Goal: Transaction & Acquisition: Obtain resource

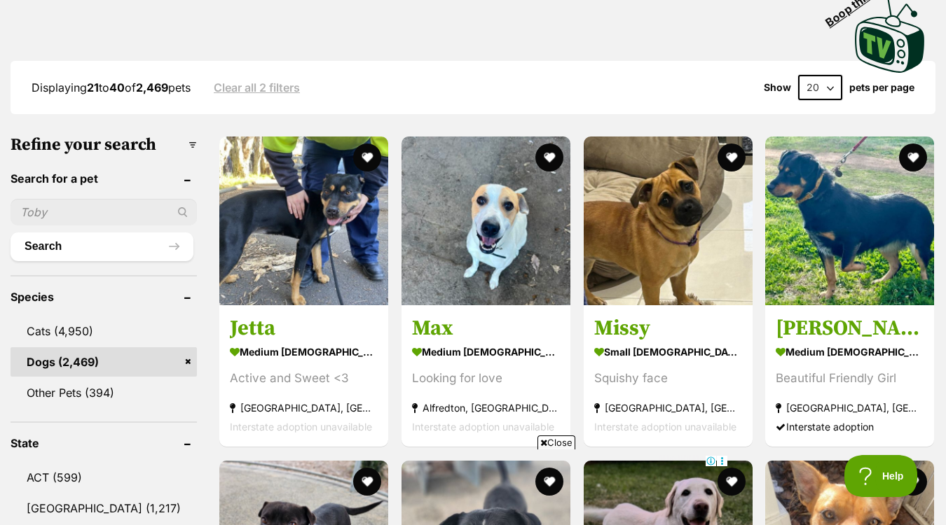
scroll to position [342, 0]
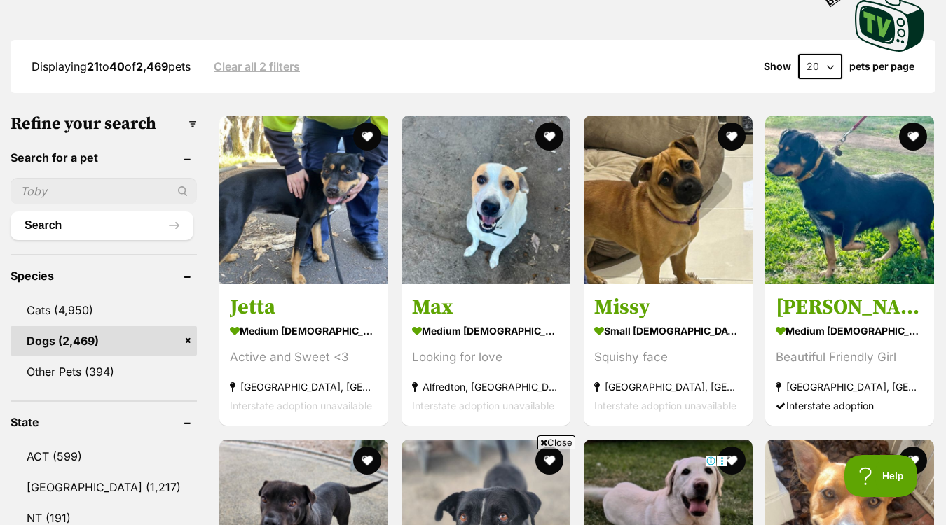
click at [100, 191] on input "text" at bounding box center [104, 191] width 186 height 27
type input "Gumdrop"
click at [105, 227] on button "Search" at bounding box center [102, 226] width 183 height 28
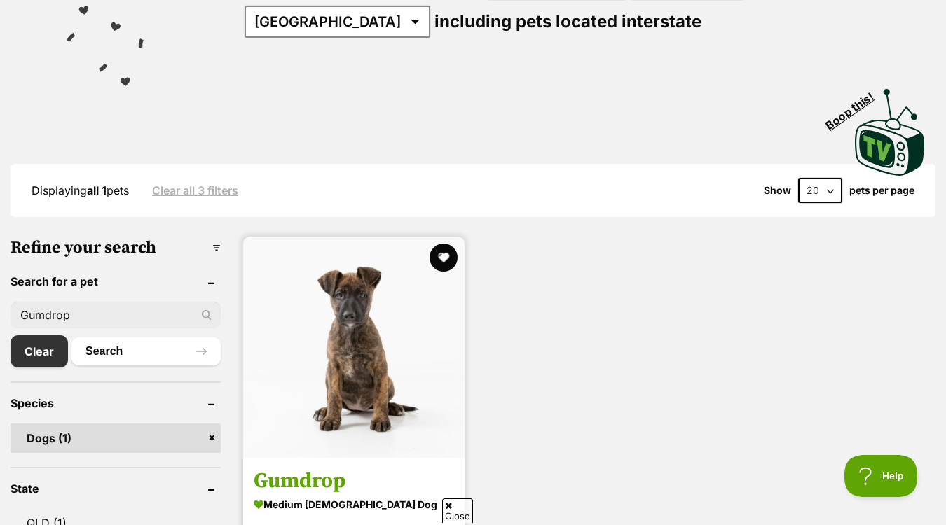
click at [378, 326] on img at bounding box center [353, 347] width 221 height 221
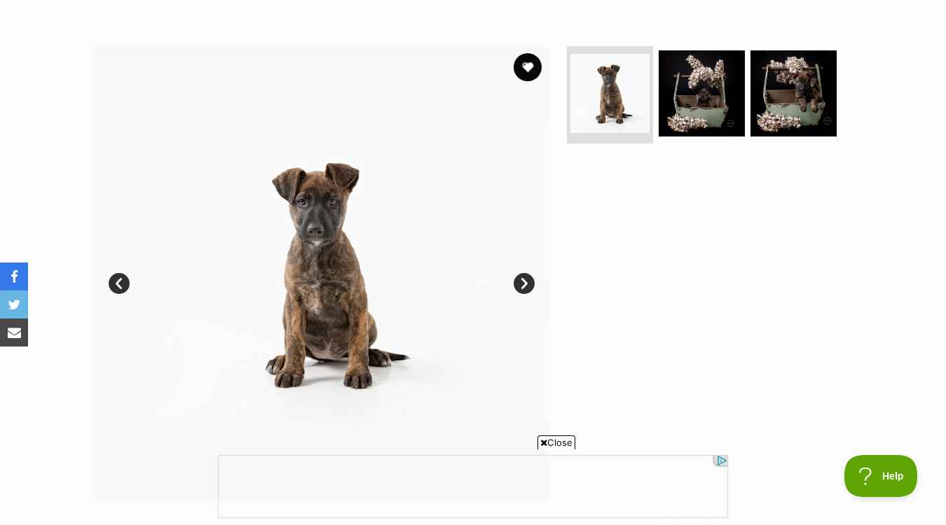
click at [520, 283] on link "Next" at bounding box center [524, 283] width 21 height 21
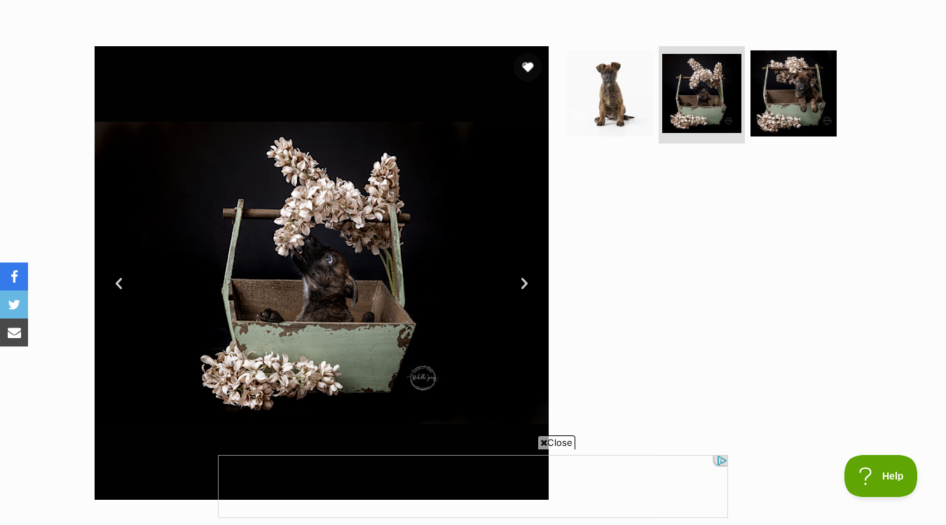
click at [520, 283] on link "Next" at bounding box center [524, 283] width 21 height 21
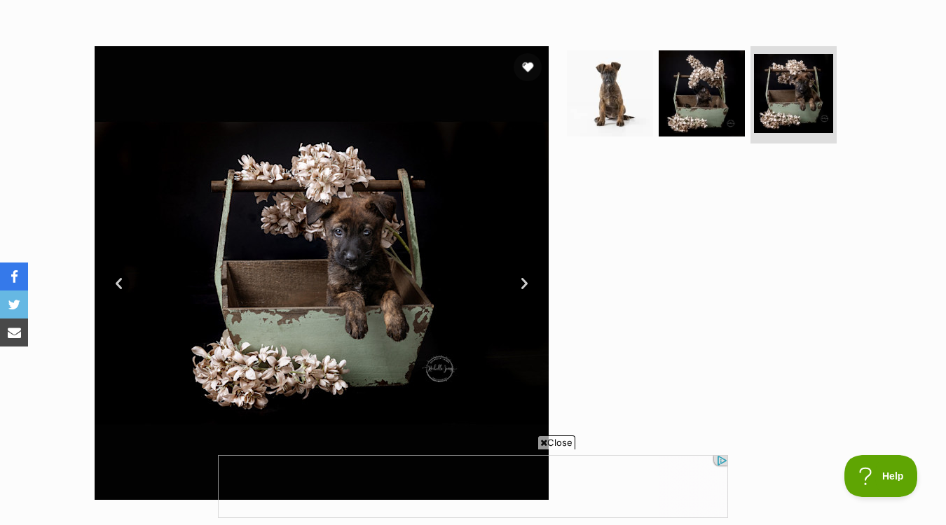
click at [520, 283] on link "Next" at bounding box center [524, 283] width 21 height 21
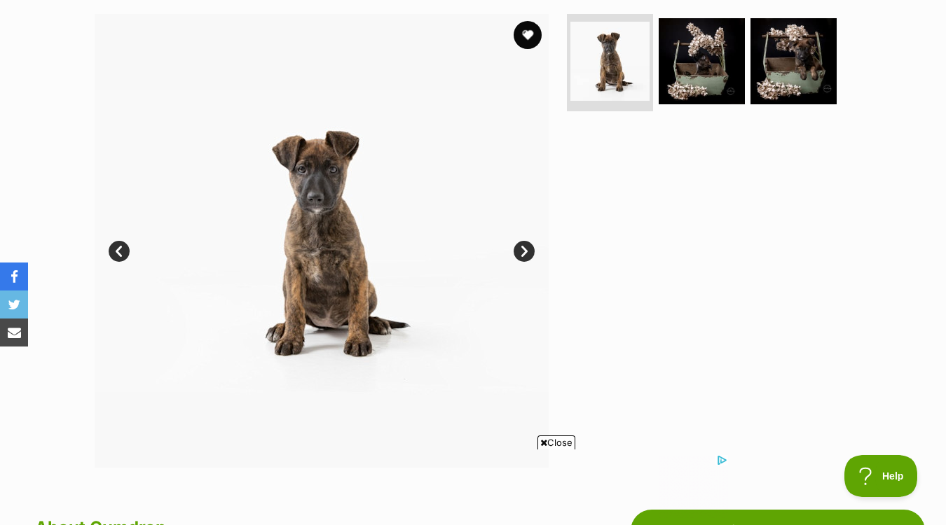
scroll to position [260, 0]
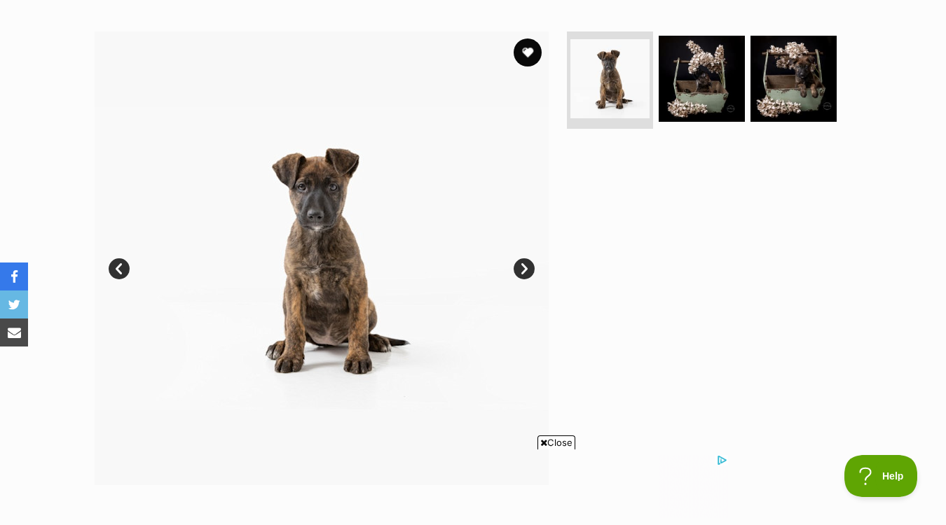
click at [521, 264] on link "Next" at bounding box center [524, 269] width 21 height 21
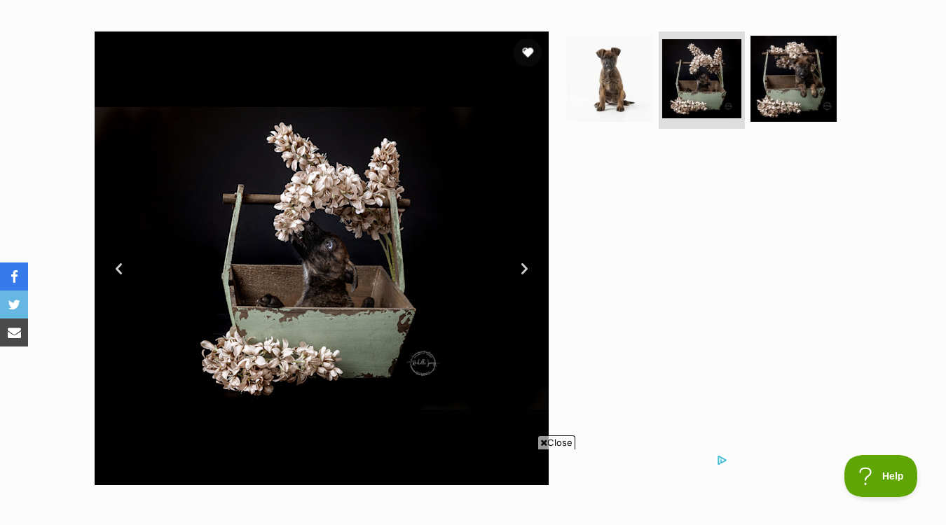
click at [521, 264] on link "Next" at bounding box center [524, 269] width 21 height 21
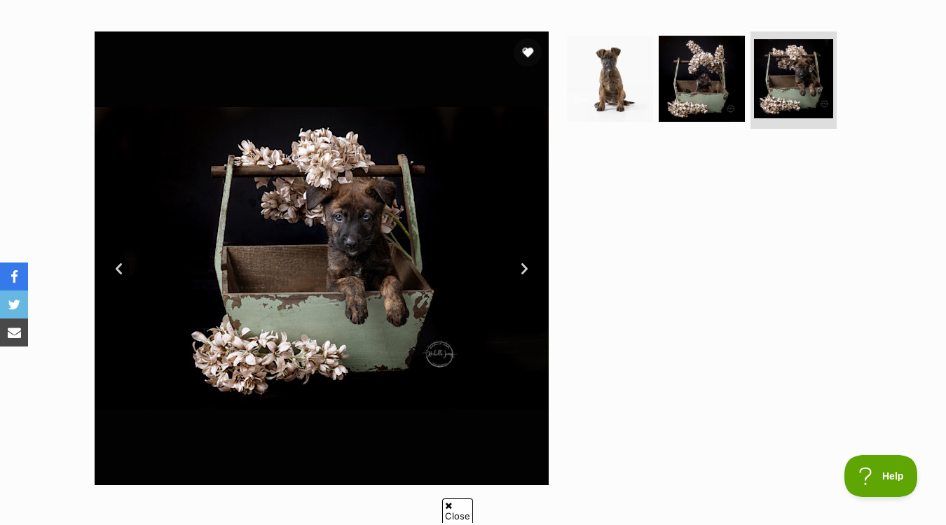
scroll to position [0, 0]
click at [521, 264] on link "Next" at bounding box center [524, 269] width 21 height 21
